Goal: Navigation & Orientation: Find specific page/section

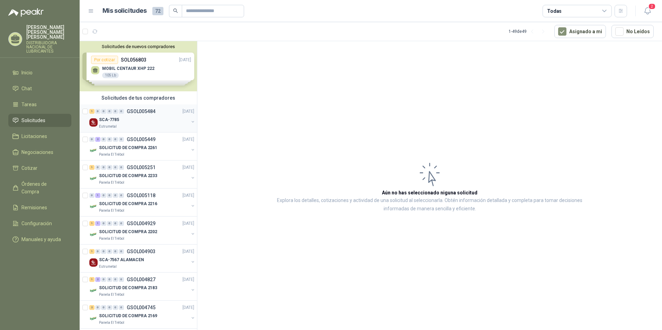
click at [180, 115] on div "1 0 0 0 0 0 GSOL005484 [DATE]" at bounding box center [142, 111] width 106 height 8
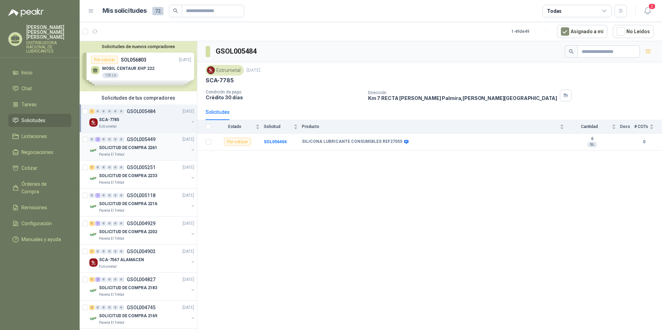
click at [147, 145] on p "SOLICITUD DE COMPRA 2261" at bounding box center [128, 148] width 58 height 7
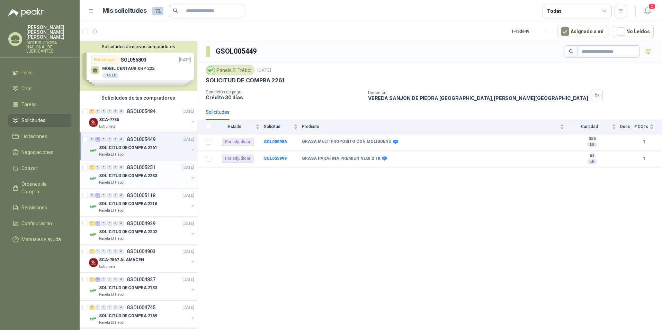
click at [151, 171] on div "1 0 0 0 0 0 GSOL005251 [DATE]" at bounding box center [142, 167] width 106 height 8
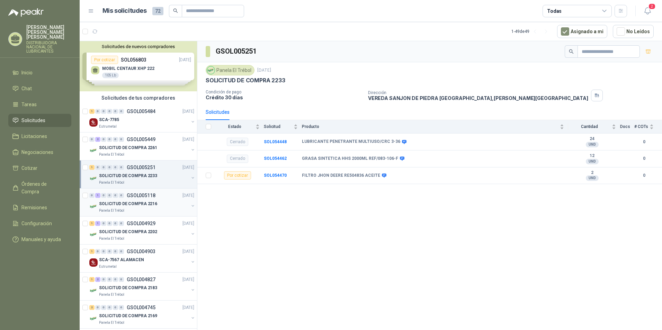
click at [145, 195] on p "GSOL005118" at bounding box center [141, 195] width 29 height 5
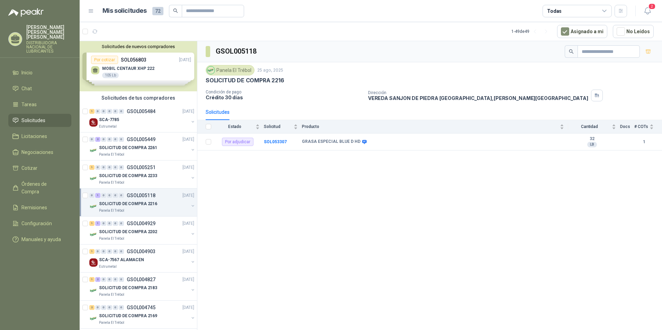
click at [141, 207] on p "SOLICITUD DE COMPRA 2216" at bounding box center [128, 204] width 58 height 7
click at [137, 232] on p "GRASA ESPECIAL BLUE D HD" at bounding box center [125, 232] width 57 height 7
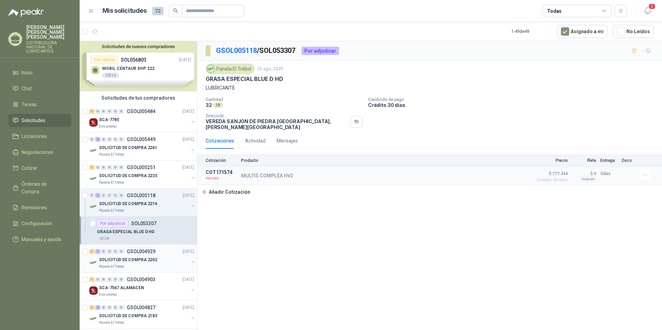
click at [128, 261] on p "SOLICITUD DE COMPRA 2202" at bounding box center [128, 260] width 58 height 7
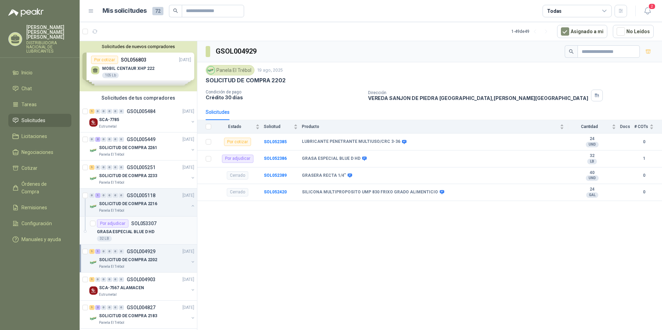
click at [141, 227] on div "Por adjudicar SOL053307" at bounding box center [127, 224] width 60 height 8
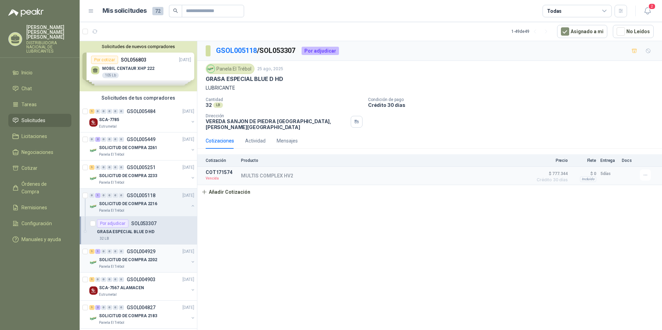
click at [141, 256] on div "1 1 0 0 0 0 GSOL004929 [DATE]" at bounding box center [142, 252] width 106 height 8
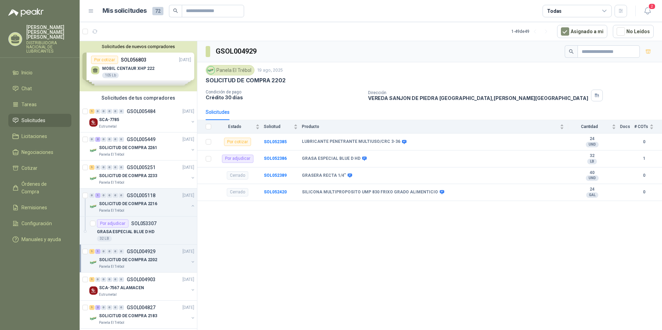
click at [151, 262] on p "SOLICITUD DE COMPRA 2202" at bounding box center [128, 260] width 58 height 7
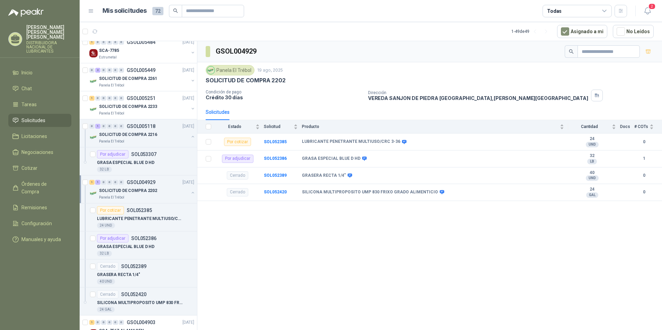
scroll to position [104, 0]
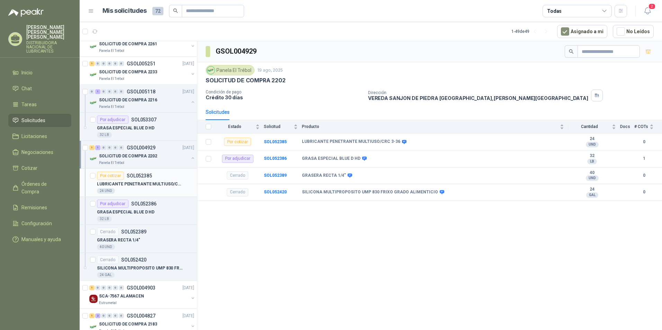
click at [138, 177] on p "SOL052385" at bounding box center [139, 175] width 25 height 5
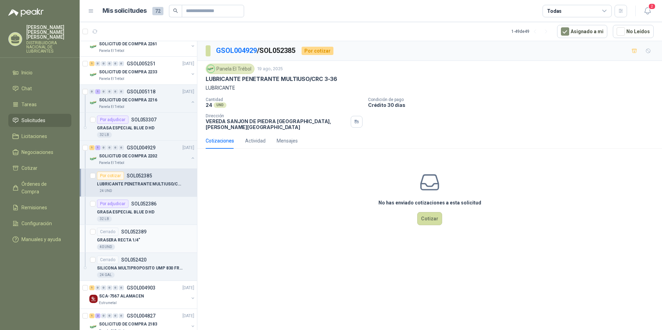
click at [124, 243] on p "GRASERA RECTA 1/4"" at bounding box center [118, 240] width 43 height 7
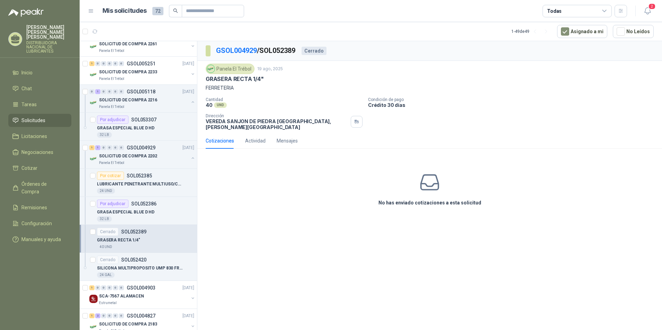
click at [138, 237] on div "GRASERA RECTA 1/4"" at bounding box center [145, 240] width 97 height 8
click at [143, 273] on div "24 GAL" at bounding box center [145, 276] width 97 height 6
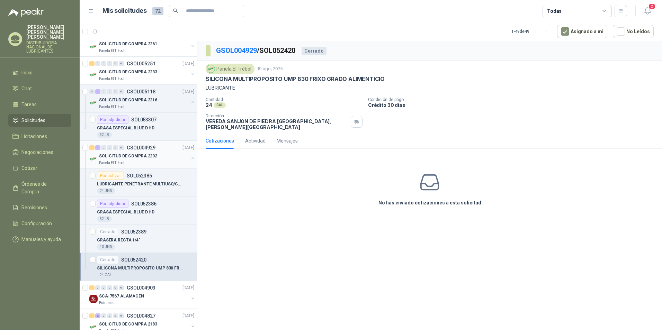
click at [141, 151] on link "1 1 0 0 0 0 GSOL004929 [DATE] SOLICITUD DE COMPRA 2202 Panela El Trébol" at bounding box center [142, 155] width 106 height 22
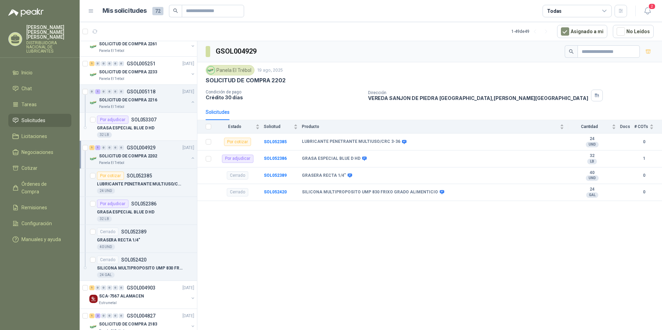
click at [142, 126] on p "GRASA ESPECIAL BLUE D HD" at bounding box center [125, 128] width 57 height 7
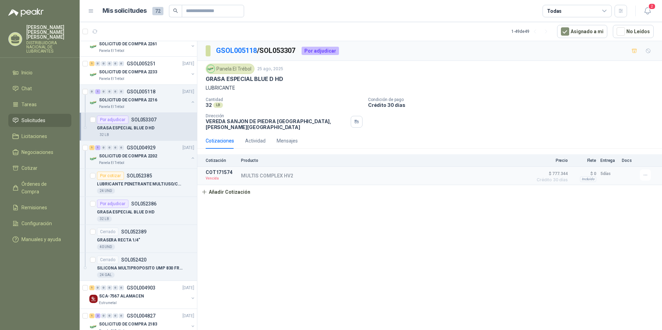
click at [46, 117] on li "Solicitudes" at bounding box center [39, 121] width 55 height 8
